Goal: Task Accomplishment & Management: Complete application form

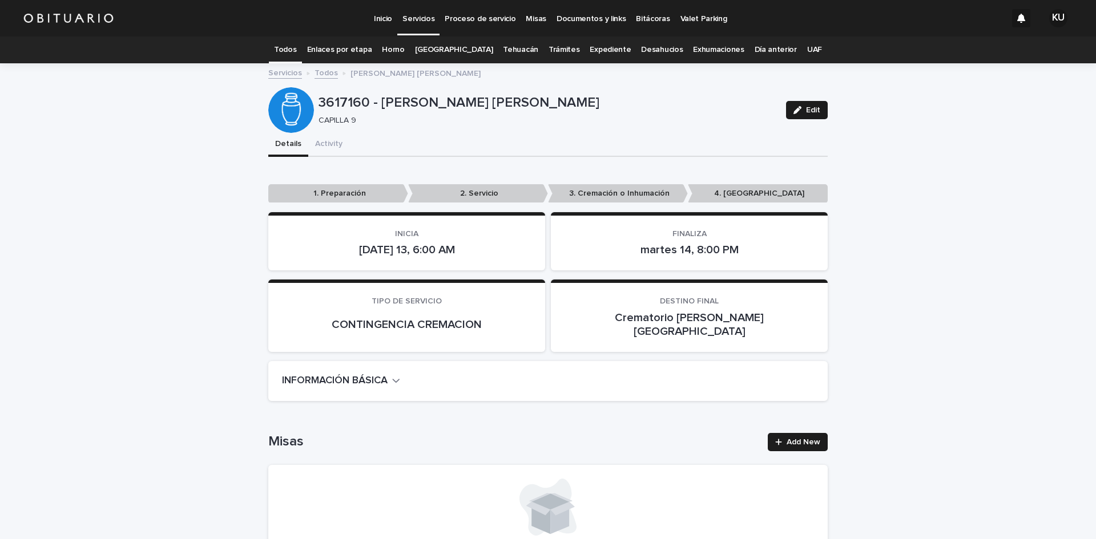
click at [421, 19] on p "Servicios" at bounding box center [418, 12] width 32 height 24
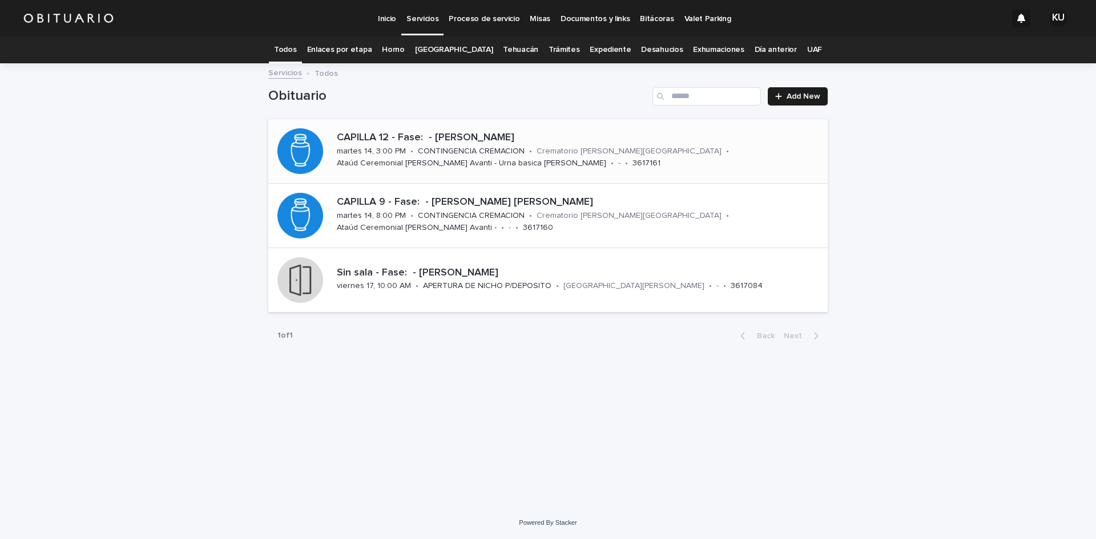
click at [633, 146] on div "Crematorio [PERSON_NAME][GEOGRAPHIC_DATA]" at bounding box center [629, 150] width 185 height 12
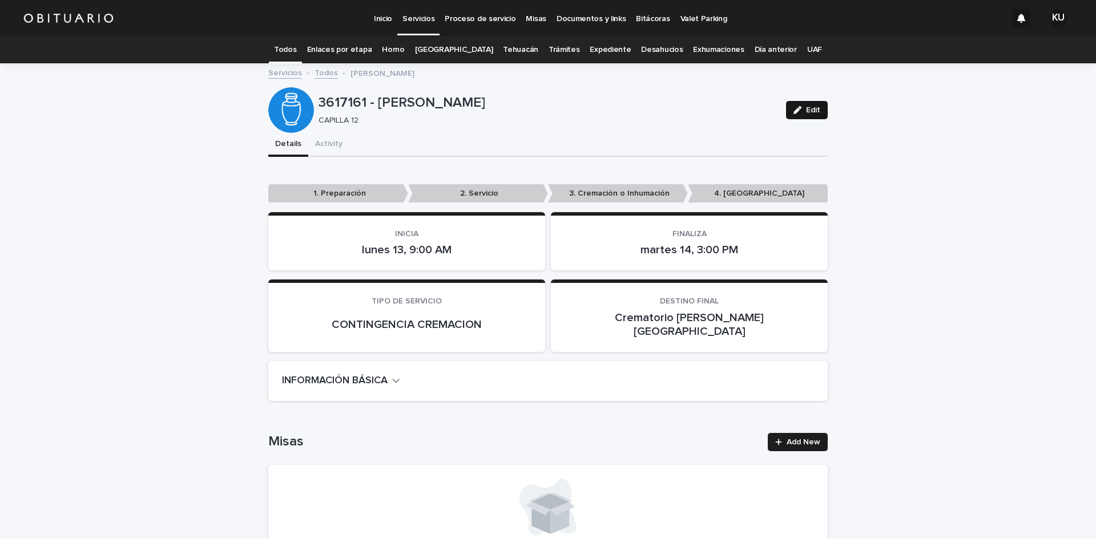
click at [806, 108] on span "Edit" at bounding box center [813, 110] width 14 height 8
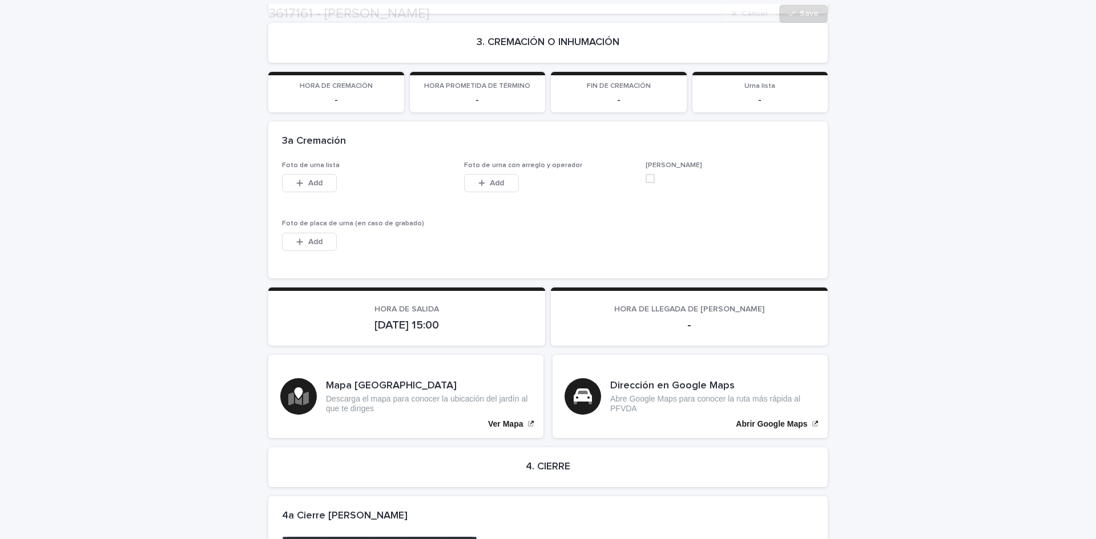
scroll to position [2914, 0]
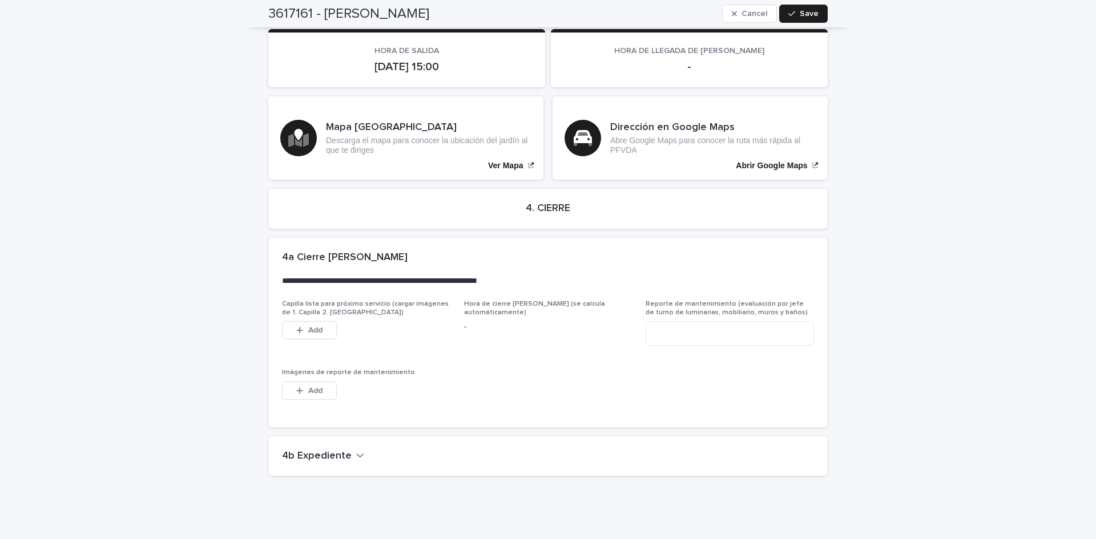
click at [356, 450] on icon "button" at bounding box center [360, 455] width 8 height 10
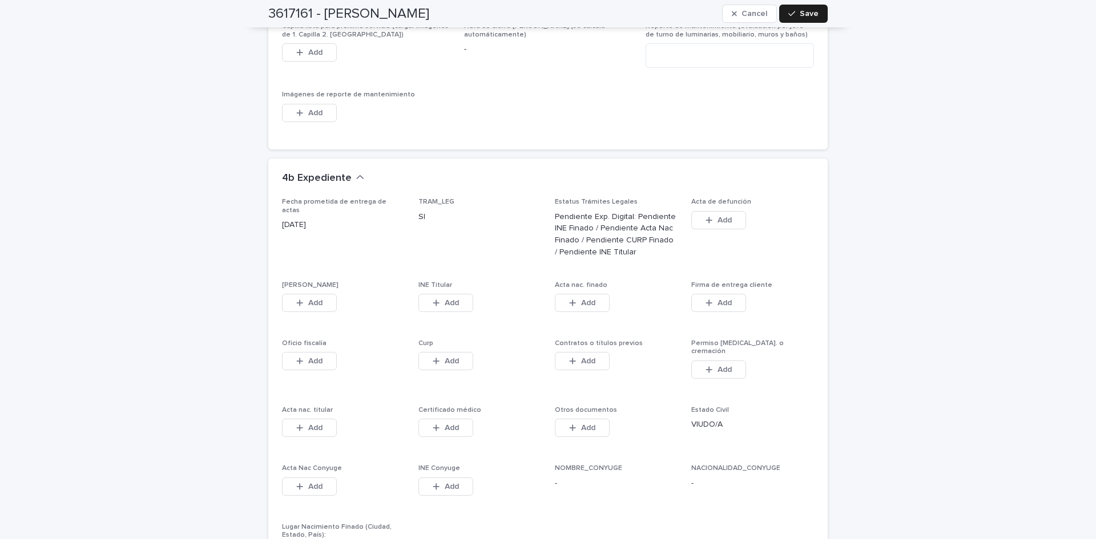
scroll to position [3297, 0]
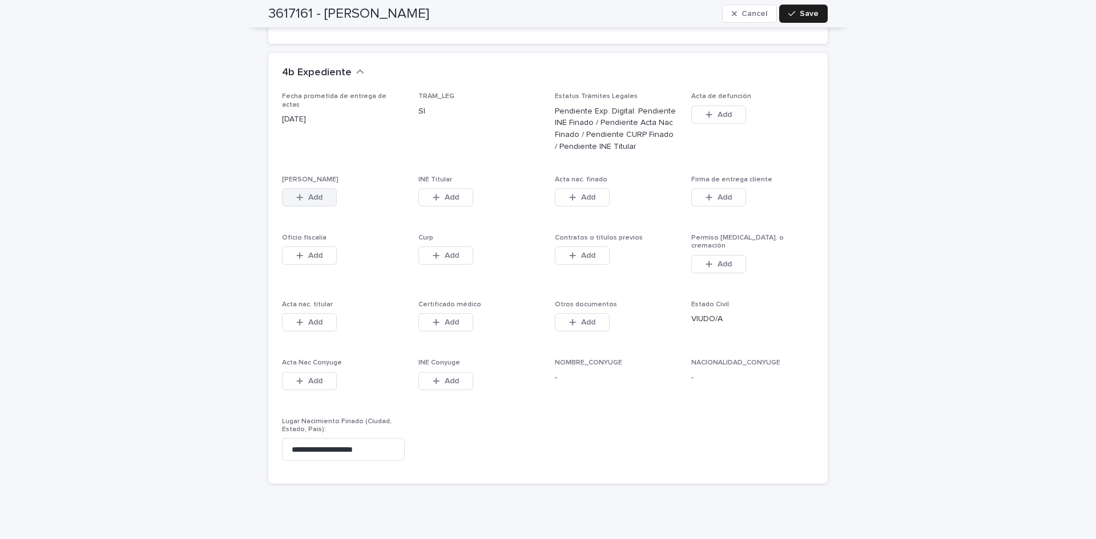
click at [298, 194] on icon "button" at bounding box center [300, 197] width 6 height 6
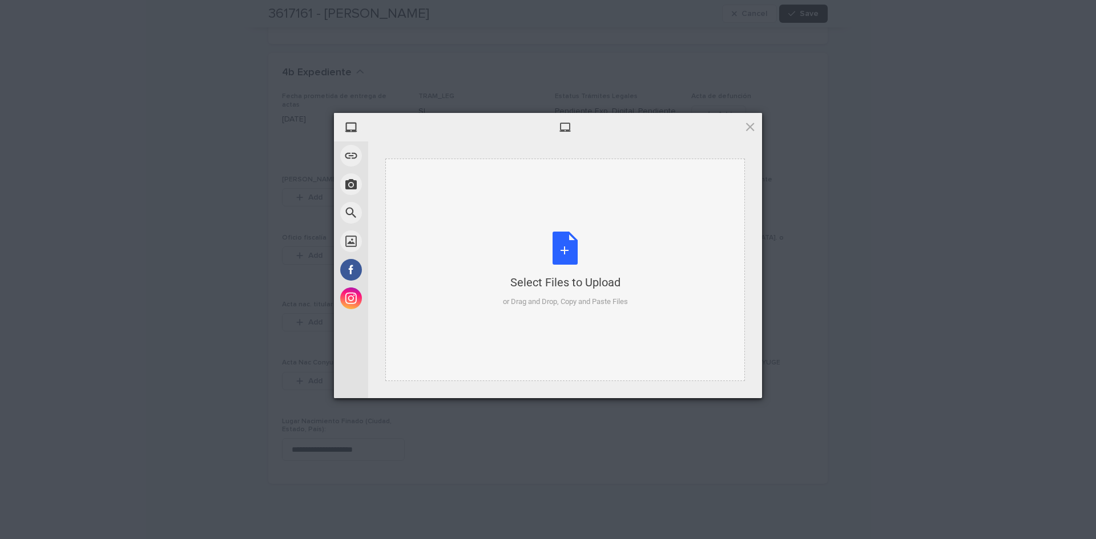
click at [555, 245] on div "Select Files to Upload or Drag and Drop, Copy and Paste Files" at bounding box center [565, 270] width 125 height 76
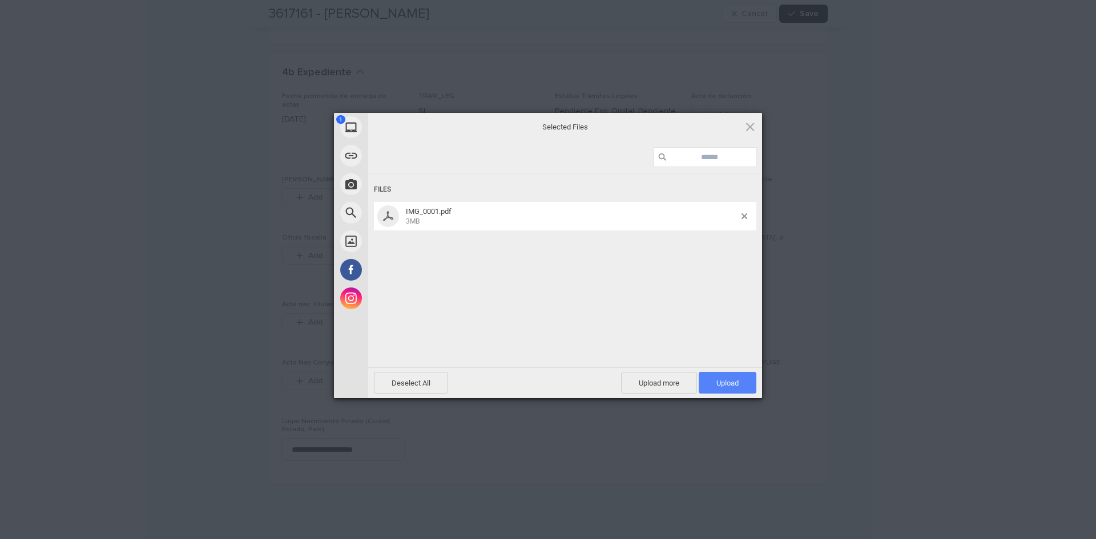
click at [739, 384] on span "Upload 1" at bounding box center [728, 383] width 58 height 22
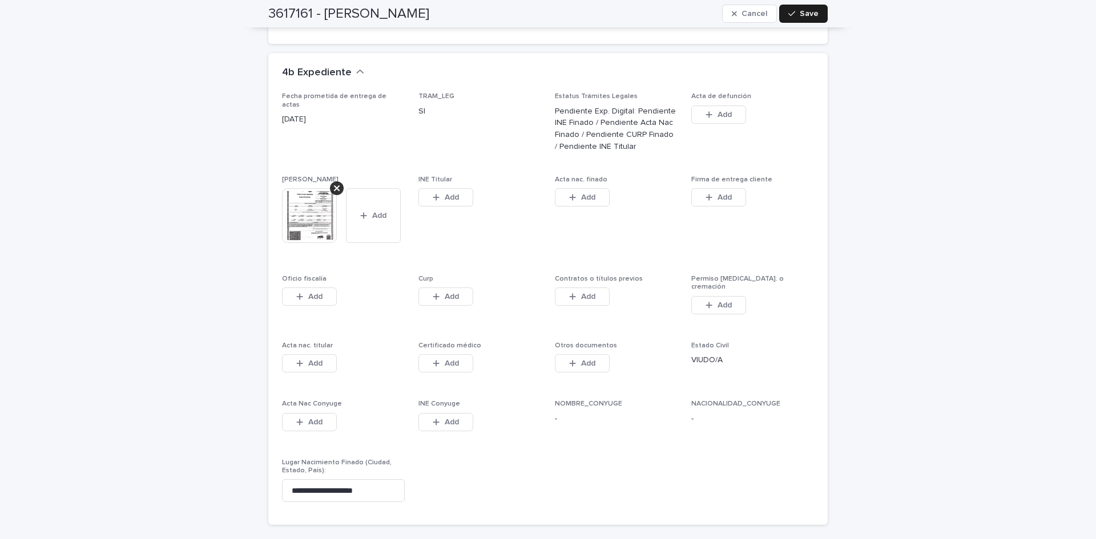
click at [454, 188] on div "Add" at bounding box center [445, 199] width 55 height 23
click at [453, 193] on span "Add" at bounding box center [452, 197] width 14 height 8
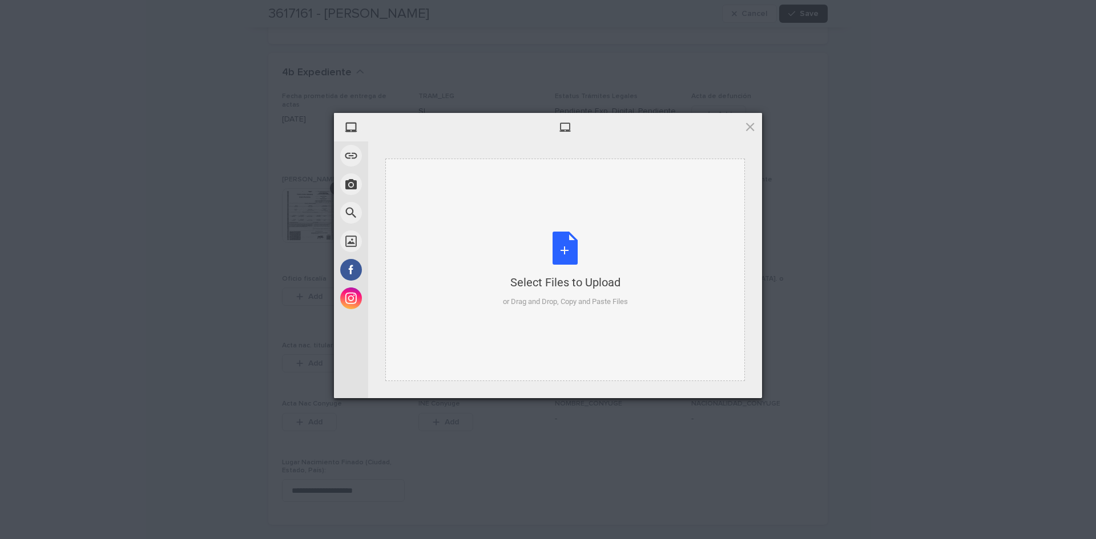
click at [568, 245] on div "Select Files to Upload or Drag and Drop, Copy and Paste Files" at bounding box center [565, 270] width 125 height 76
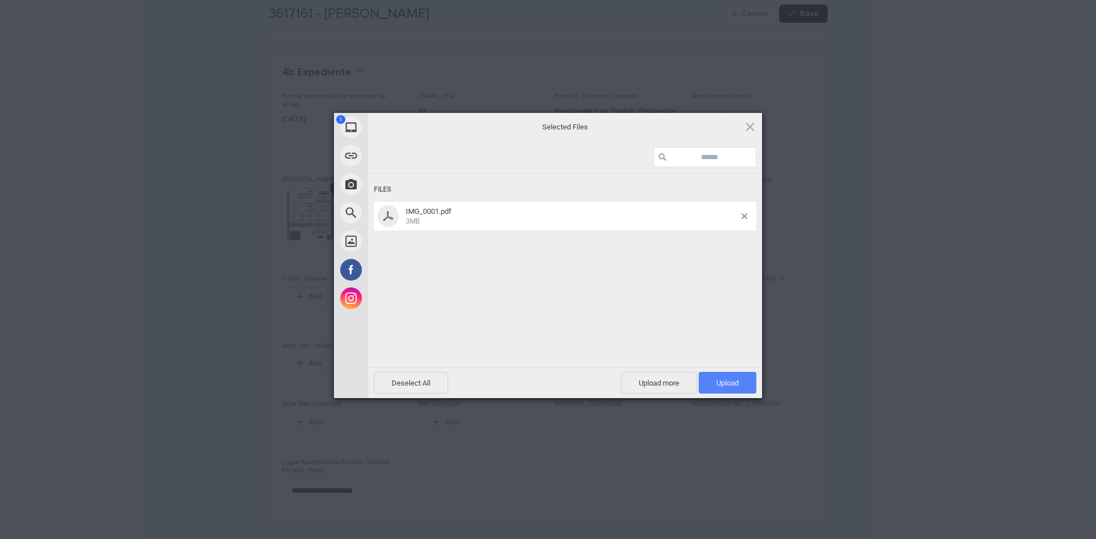
click at [716, 381] on span "Upload 1" at bounding box center [727, 383] width 22 height 9
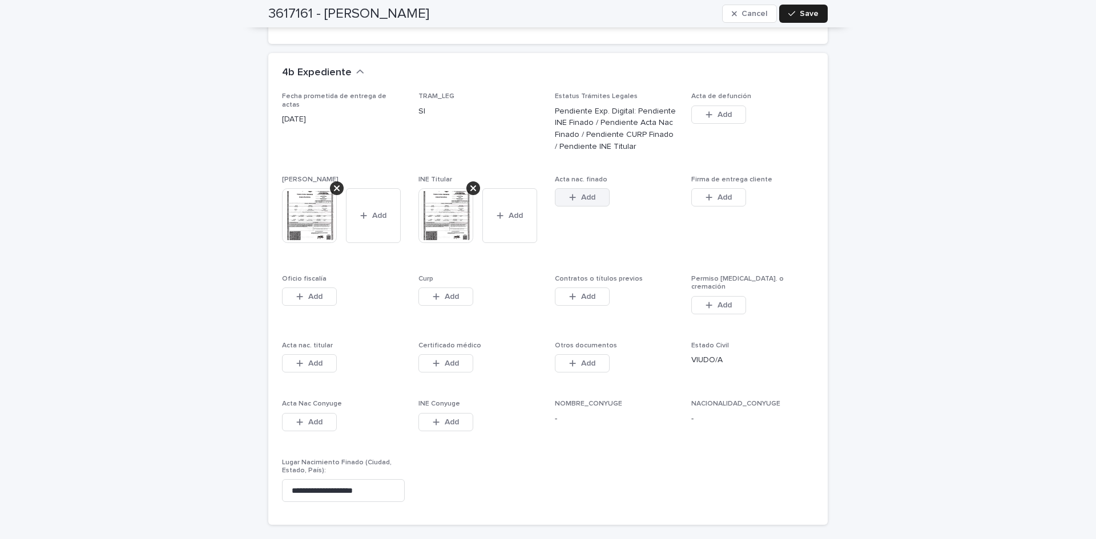
click at [581, 193] on span "Add" at bounding box center [588, 197] width 14 height 8
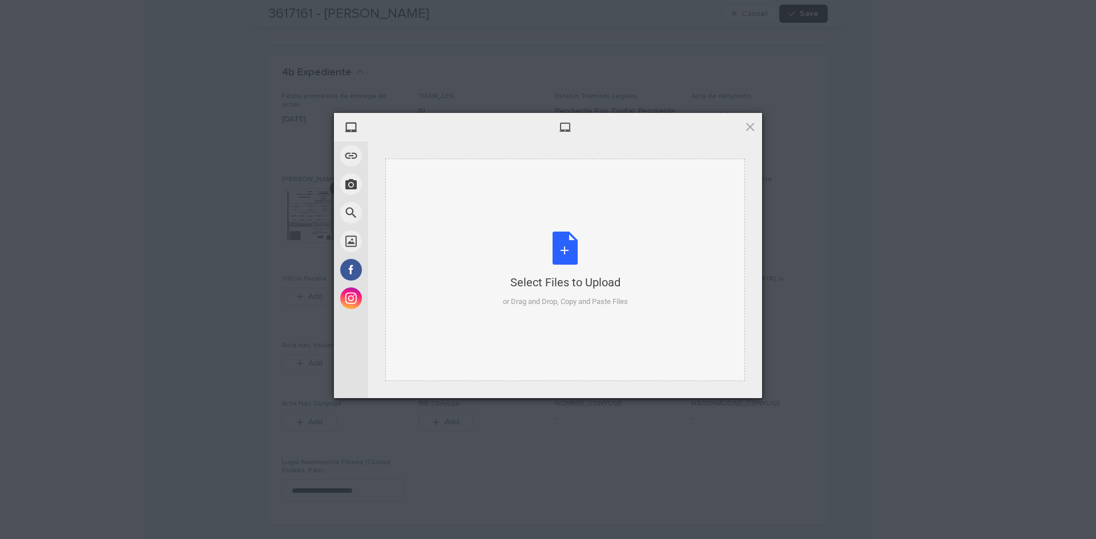
click at [552, 253] on div "Select Files to Upload or Drag and Drop, Copy and Paste Files" at bounding box center [565, 270] width 125 height 76
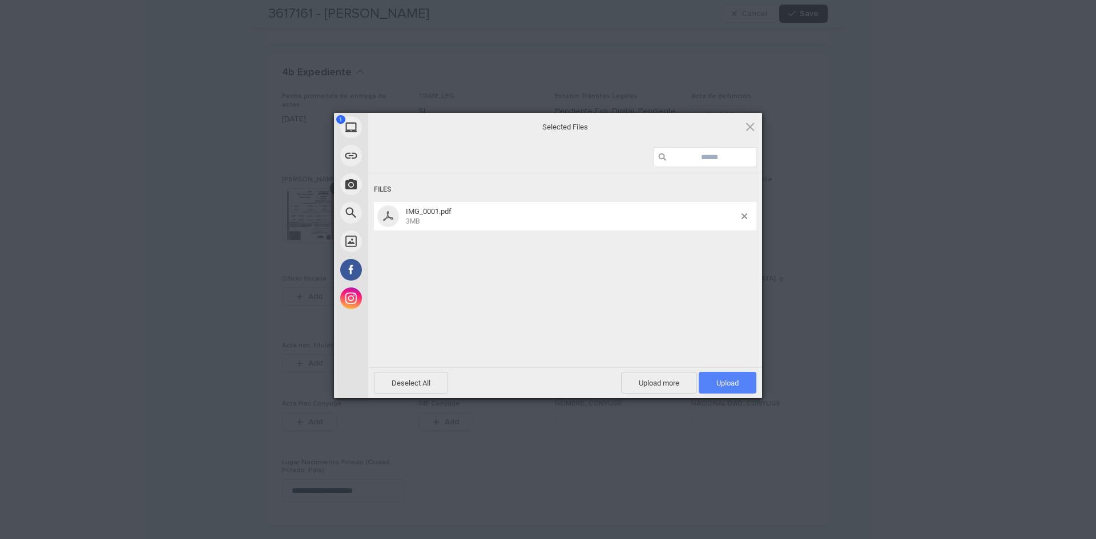
click at [727, 380] on span "Upload 1" at bounding box center [727, 383] width 22 height 9
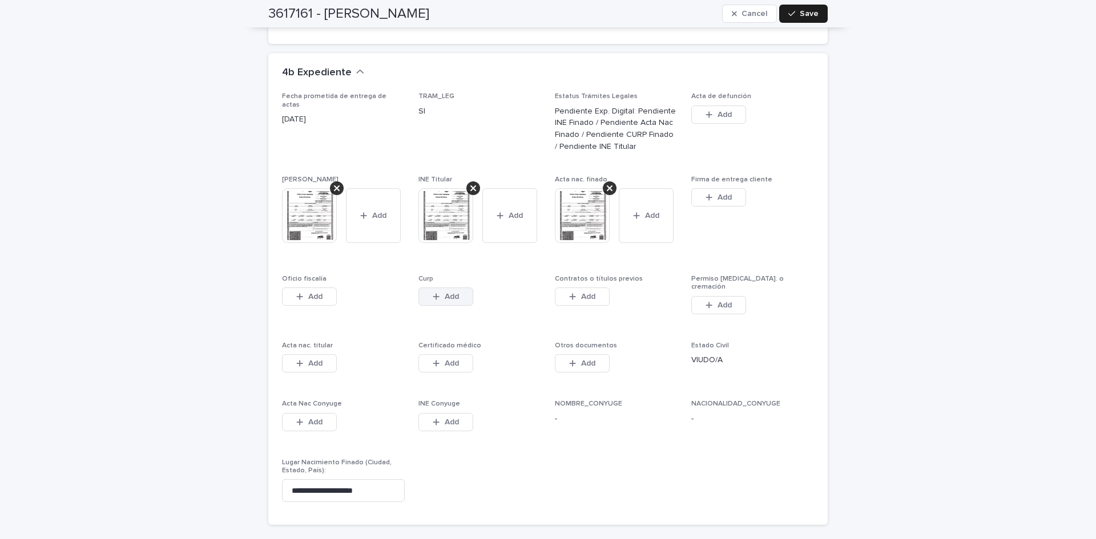
click at [453, 293] on span "Add" at bounding box center [452, 297] width 14 height 8
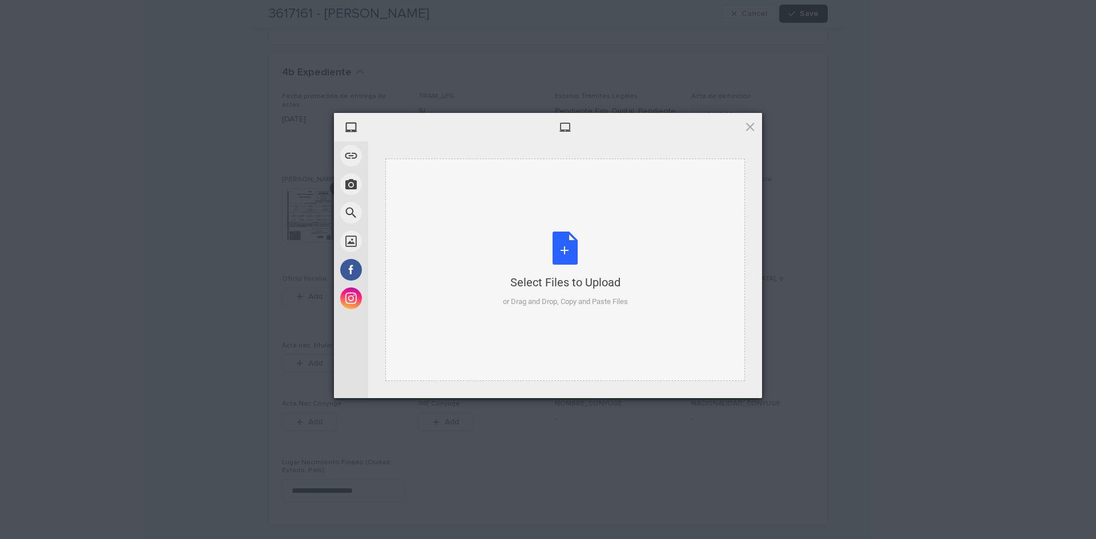
click at [573, 250] on div "Select Files to Upload or Drag and Drop, Copy and Paste Files" at bounding box center [565, 270] width 125 height 76
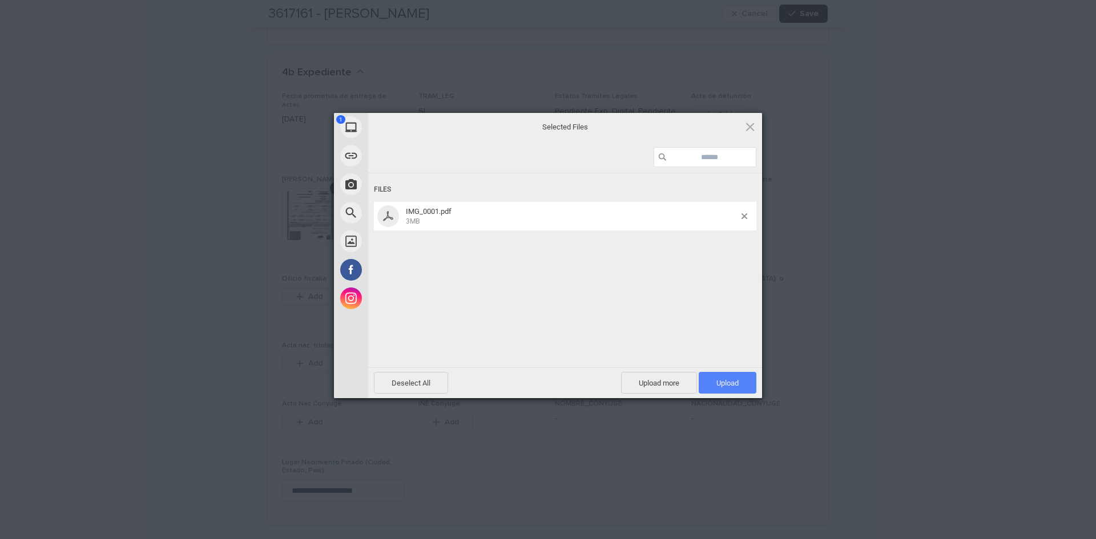
click at [733, 386] on span "Upload 1" at bounding box center [727, 383] width 22 height 9
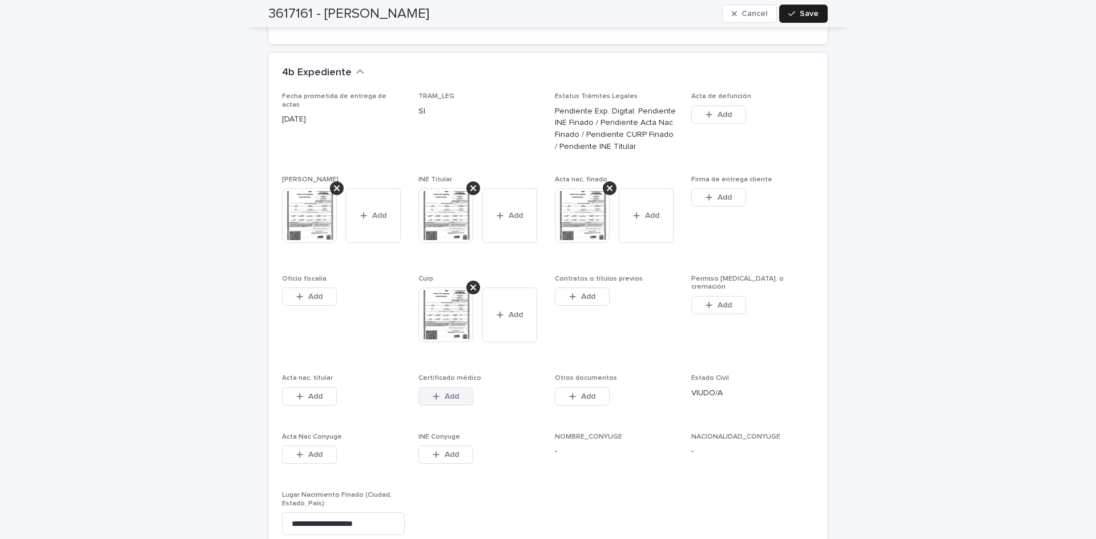
click at [447, 393] on span "Add" at bounding box center [452, 397] width 14 height 8
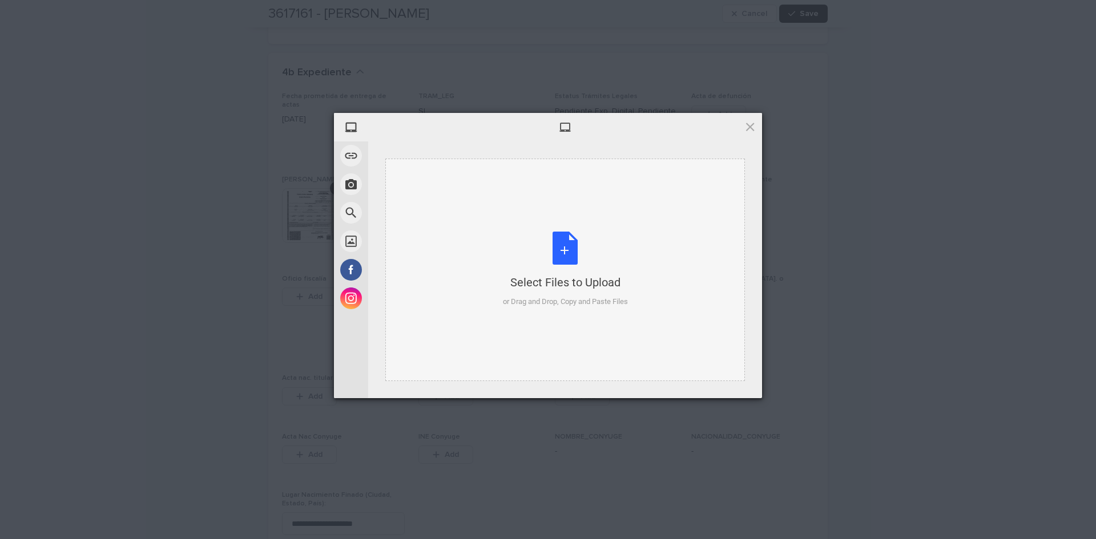
click at [561, 249] on div "Select Files to Upload or Drag and Drop, Copy and Paste Files" at bounding box center [565, 270] width 125 height 76
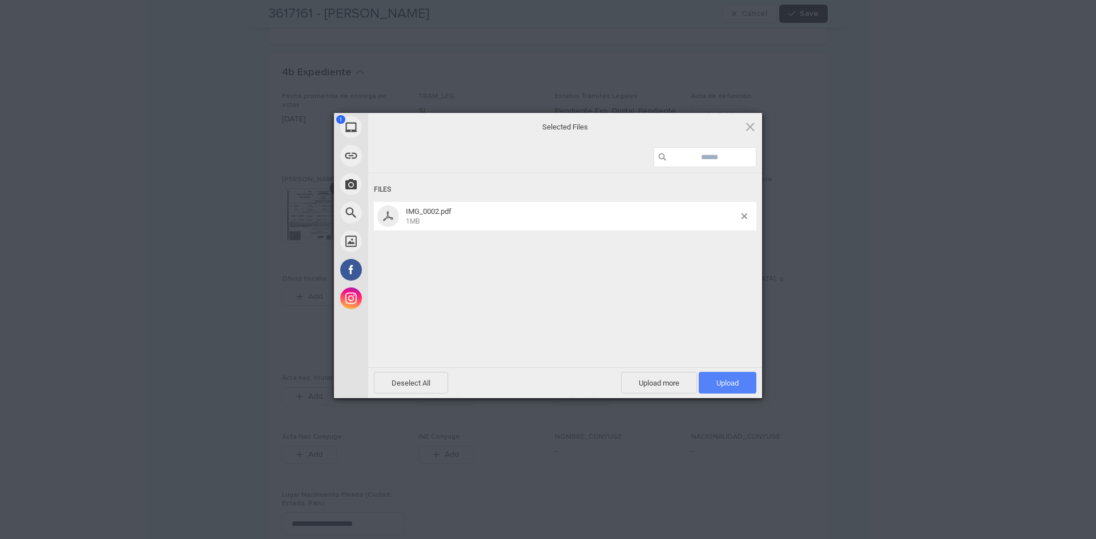
click at [739, 380] on span "Upload 1" at bounding box center [728, 383] width 58 height 22
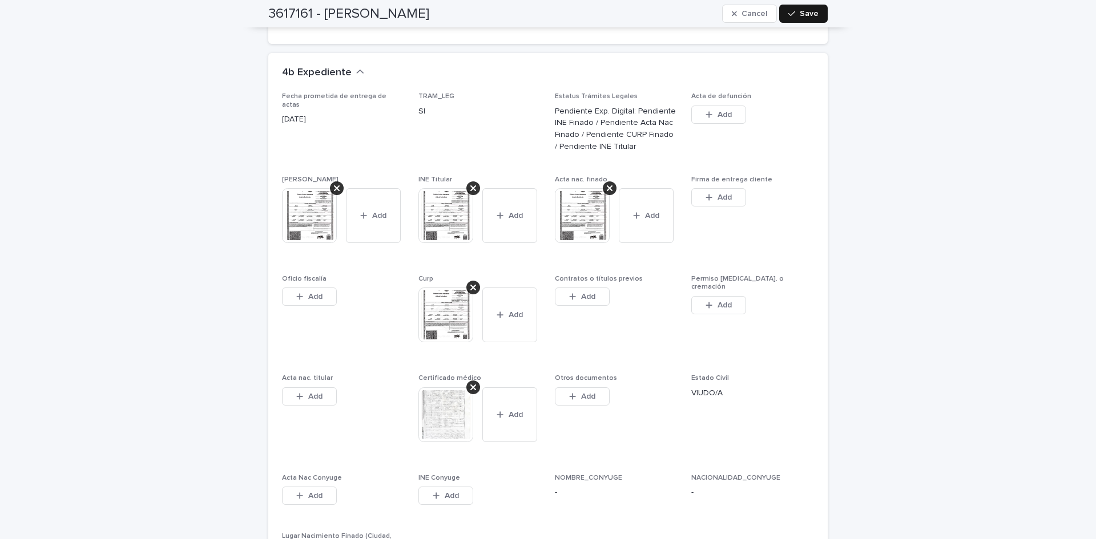
click at [820, 9] on button "Save" at bounding box center [803, 14] width 49 height 18
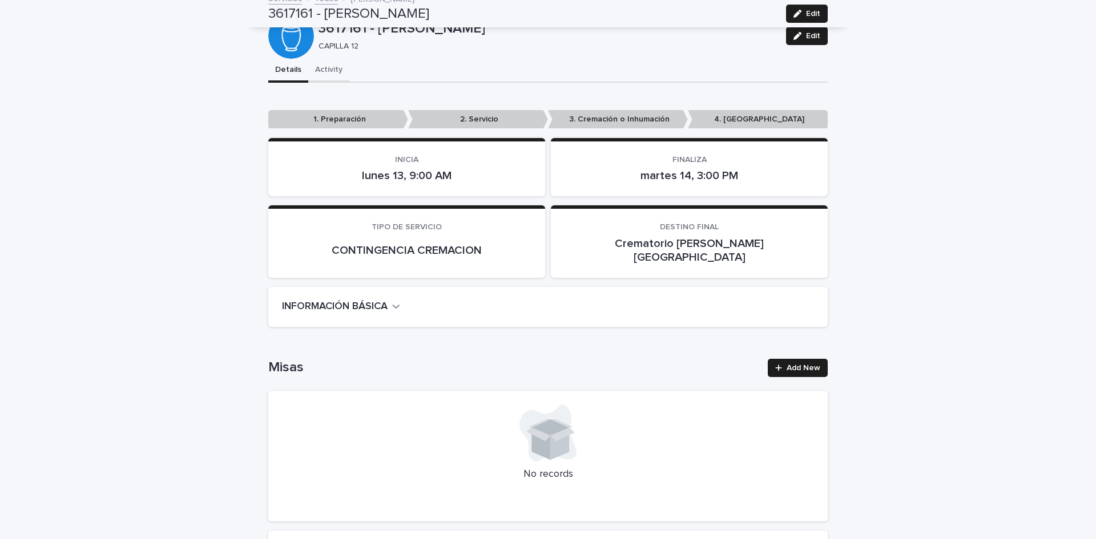
scroll to position [0, 0]
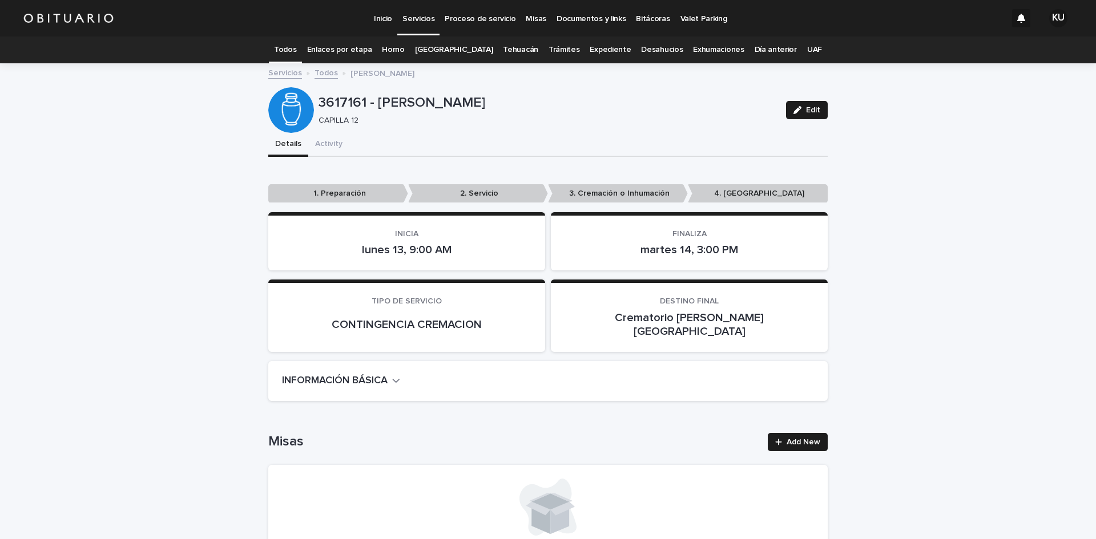
click at [296, 51] on link "Todos" at bounding box center [285, 50] width 22 height 27
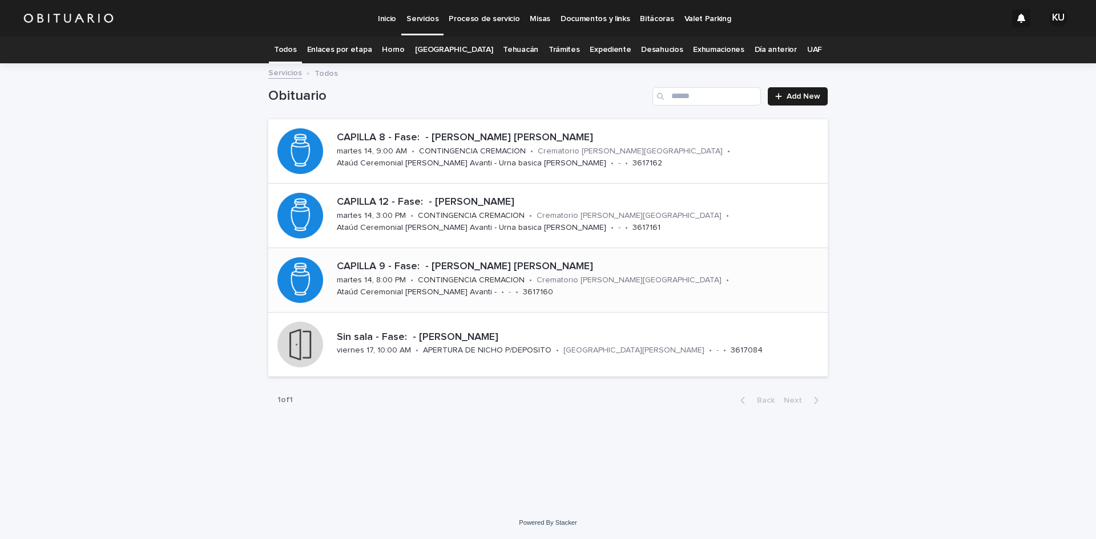
click at [659, 276] on p "Crematorio [PERSON_NAME][GEOGRAPHIC_DATA]" at bounding box center [629, 281] width 185 height 10
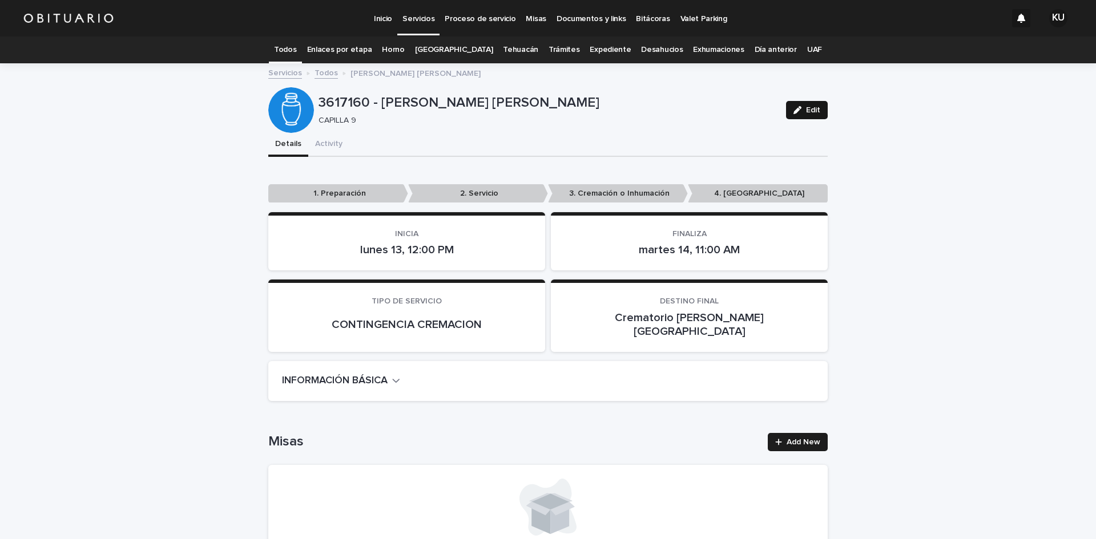
click at [792, 116] on button "Edit" at bounding box center [807, 110] width 42 height 18
click at [792, 438] on span "Add New" at bounding box center [803, 442] width 34 height 8
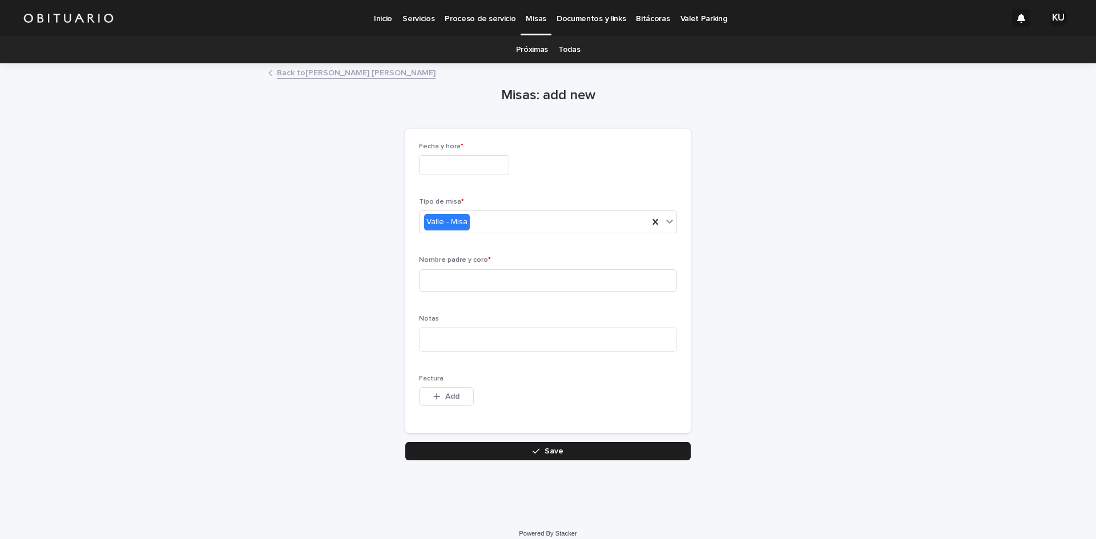
click at [443, 168] on input "text" at bounding box center [464, 165] width 90 height 20
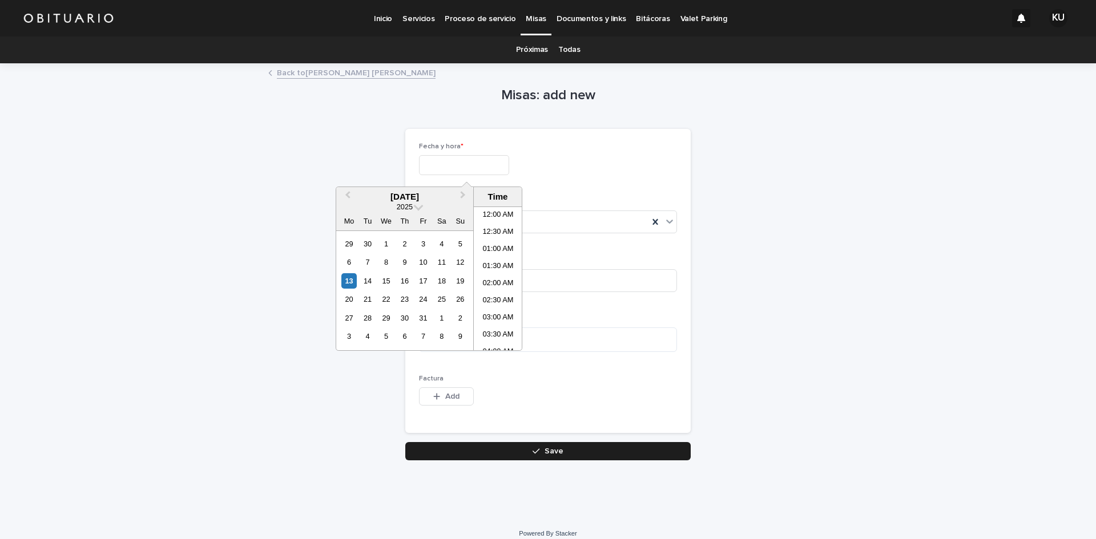
scroll to position [348, 0]
click at [346, 280] on div "13" at bounding box center [348, 280] width 15 height 15
click at [493, 243] on li "08:00 PM" at bounding box center [498, 244] width 49 height 17
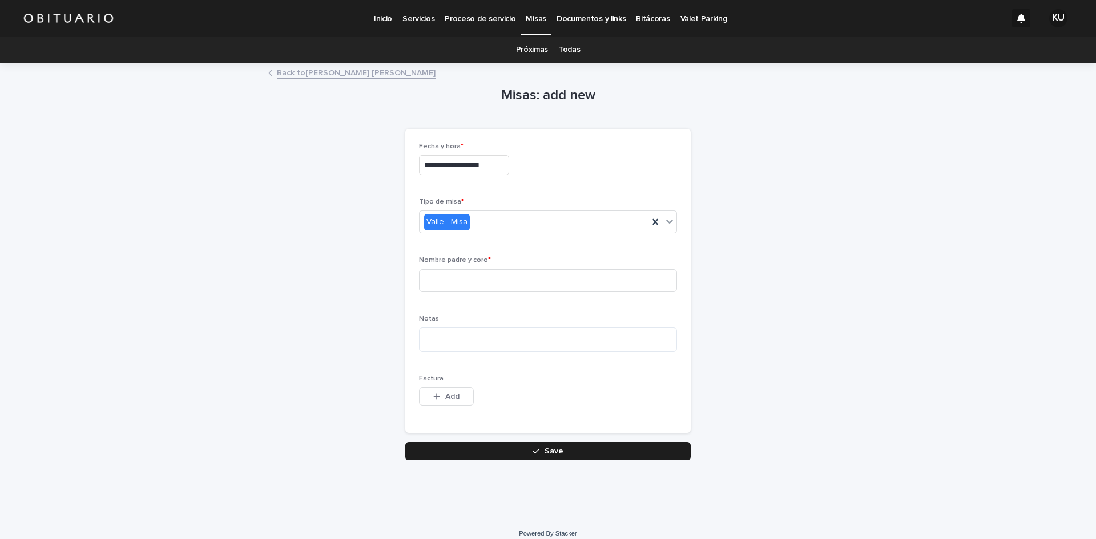
type input "**********"
click at [491, 227] on div "Valle - Misa" at bounding box center [534, 222] width 229 height 19
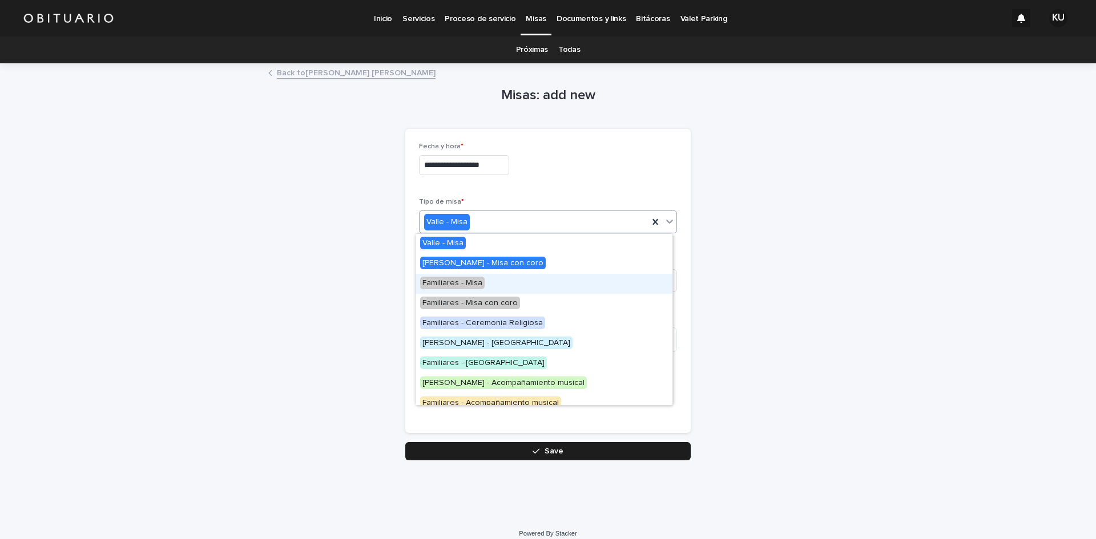
click at [469, 279] on span "Familiares - Misa" at bounding box center [452, 283] width 64 height 13
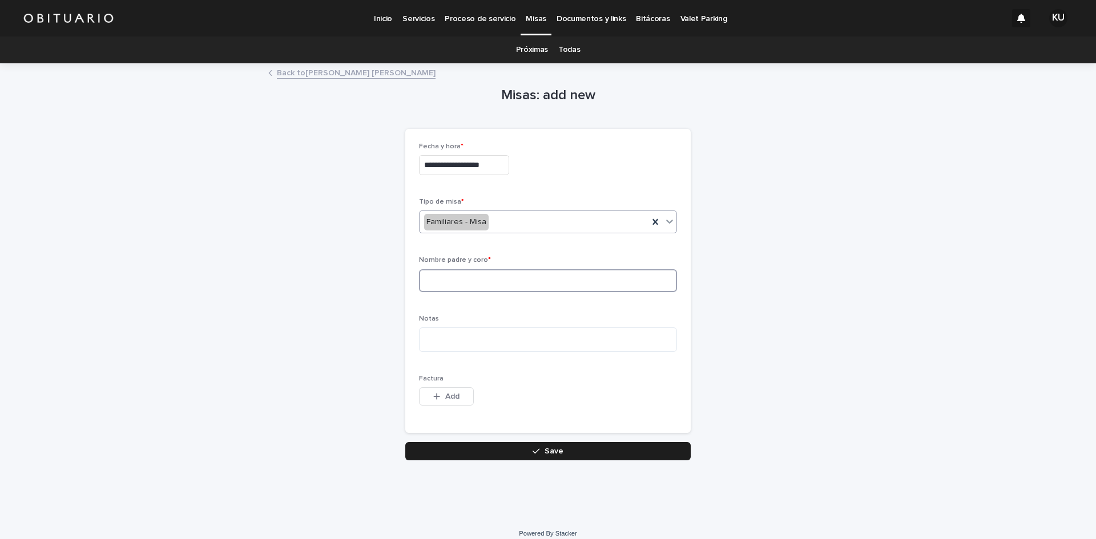
click at [469, 279] on input at bounding box center [548, 280] width 258 height 23
type input "*"
type input "**********"
click at [491, 458] on button "Save" at bounding box center [547, 451] width 285 height 18
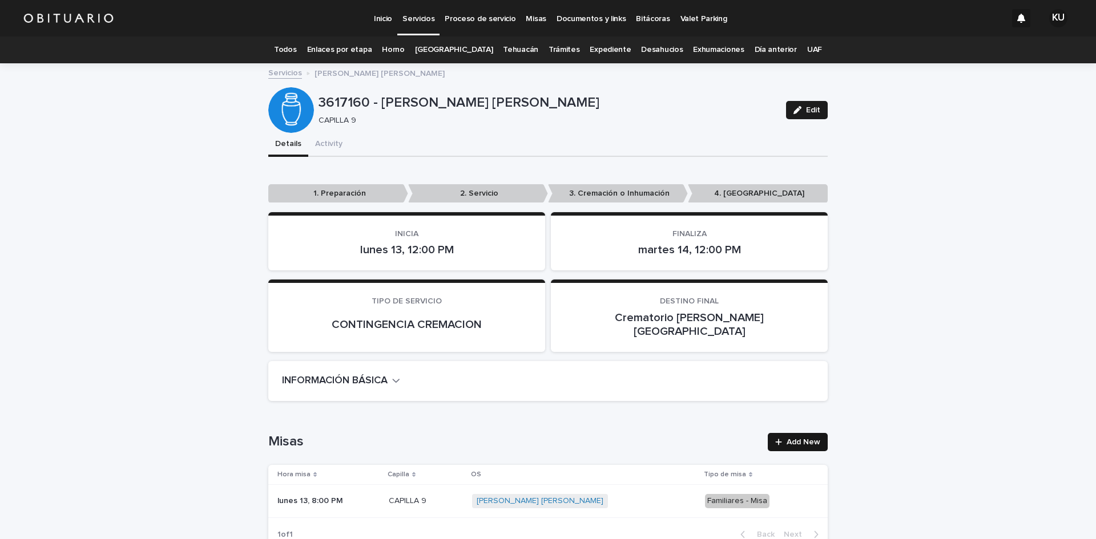
click at [792, 438] on span "Add New" at bounding box center [803, 442] width 34 height 8
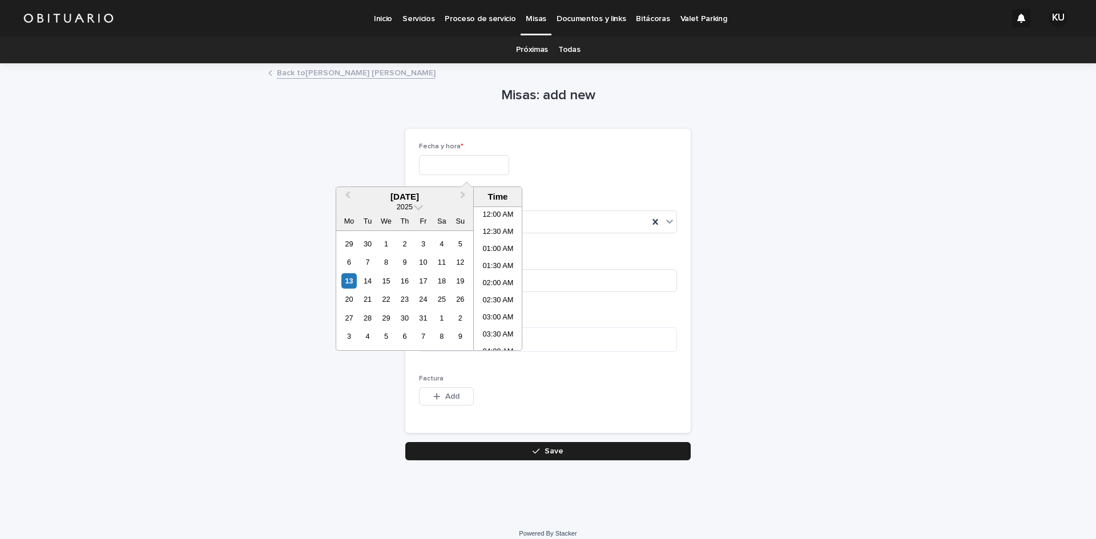
click at [425, 172] on input "text" at bounding box center [464, 165] width 90 height 20
click at [370, 277] on div "14" at bounding box center [367, 280] width 15 height 15
click at [504, 215] on li "10:00 AM" at bounding box center [498, 209] width 49 height 17
type input "**********"
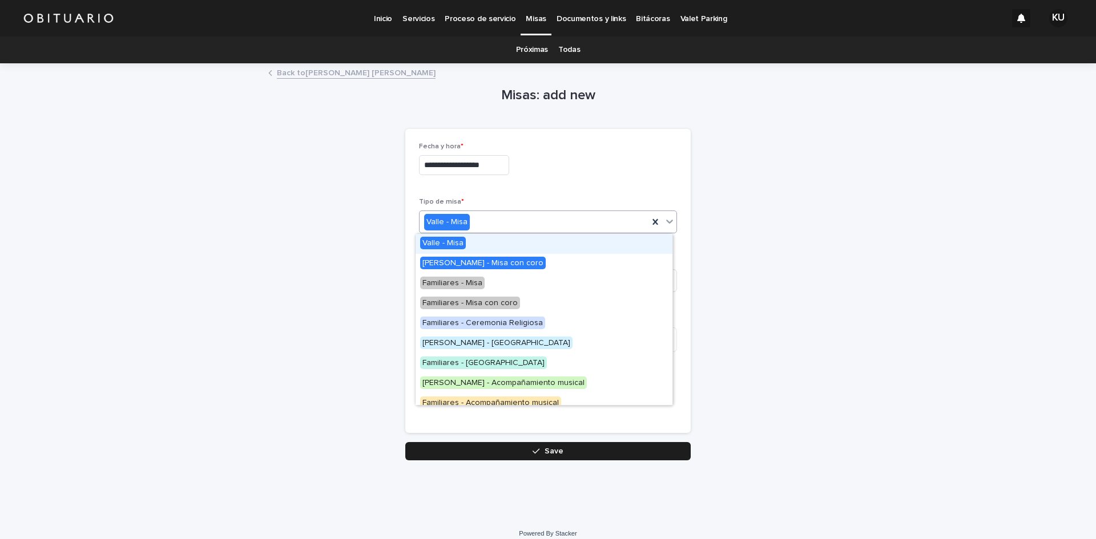
click at [503, 223] on div "Valle - Misa" at bounding box center [534, 222] width 229 height 19
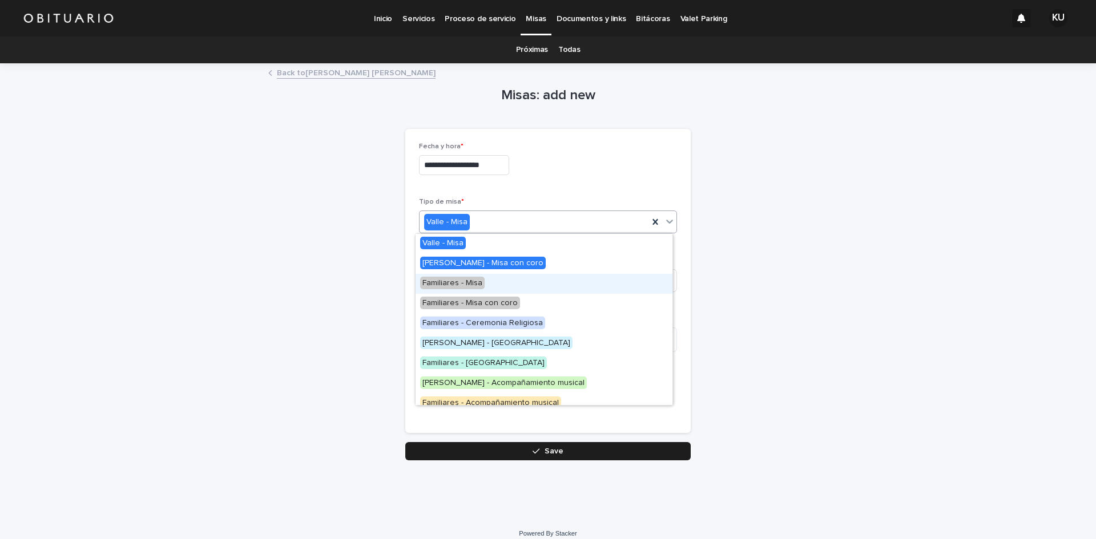
click at [473, 280] on span "Familiares - Misa" at bounding box center [452, 283] width 64 height 13
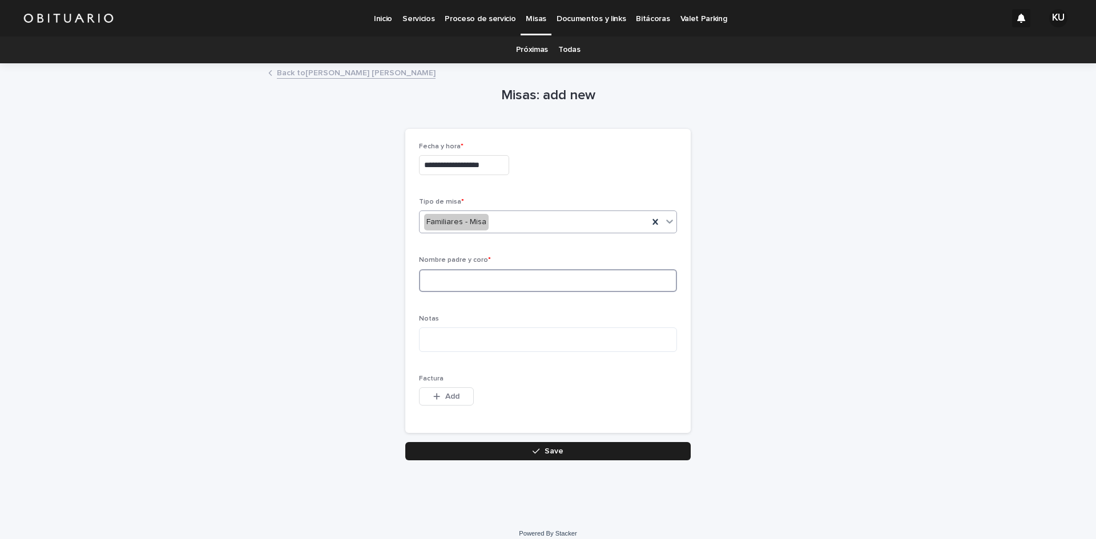
click at [481, 280] on input at bounding box center [548, 280] width 258 height 23
type input "**********"
click at [510, 450] on button "Save" at bounding box center [547, 451] width 285 height 18
